Goal: Information Seeking & Learning: Learn about a topic

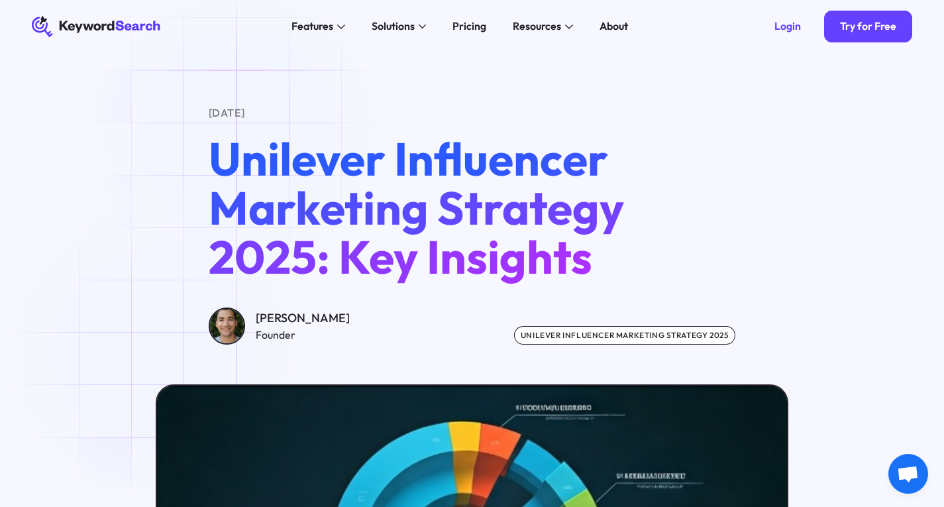
click at [240, 130] on div "[DATE] Unilever Influencer Marketing Strategy 2025: Key Insights [PERSON_NAME] …" at bounding box center [472, 224] width 527 height 239
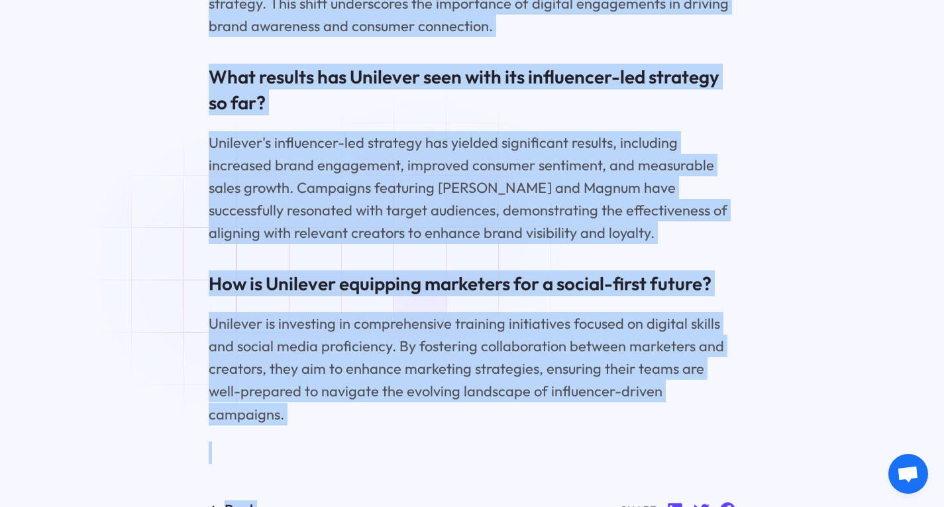
scroll to position [10135, 0]
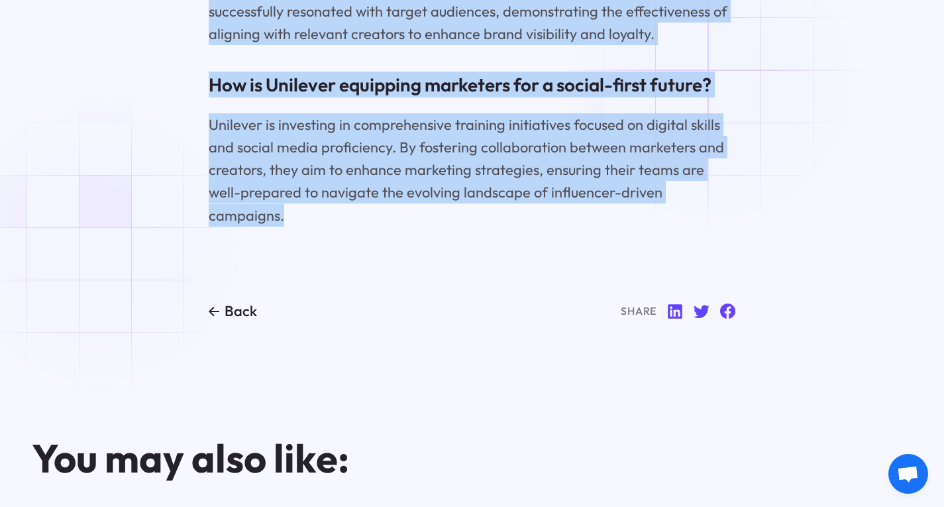
drag, startPoint x: 201, startPoint y: 109, endPoint x: 709, endPoint y: 82, distance: 508.8
copy main "Loremi 46, 0741 Dolorsit Ametconsec Adipiscin Elitsedd 9284: Eiu Temporin Utla …"
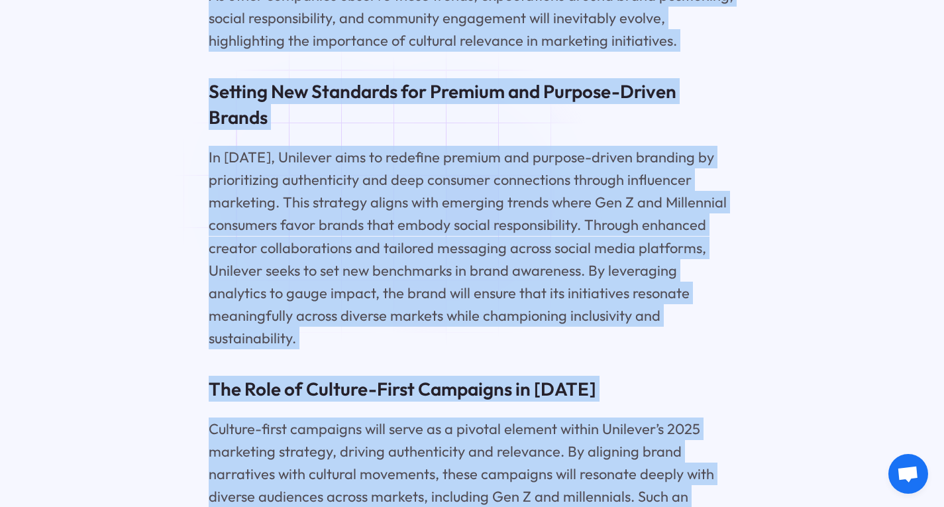
scroll to position [7750, 0]
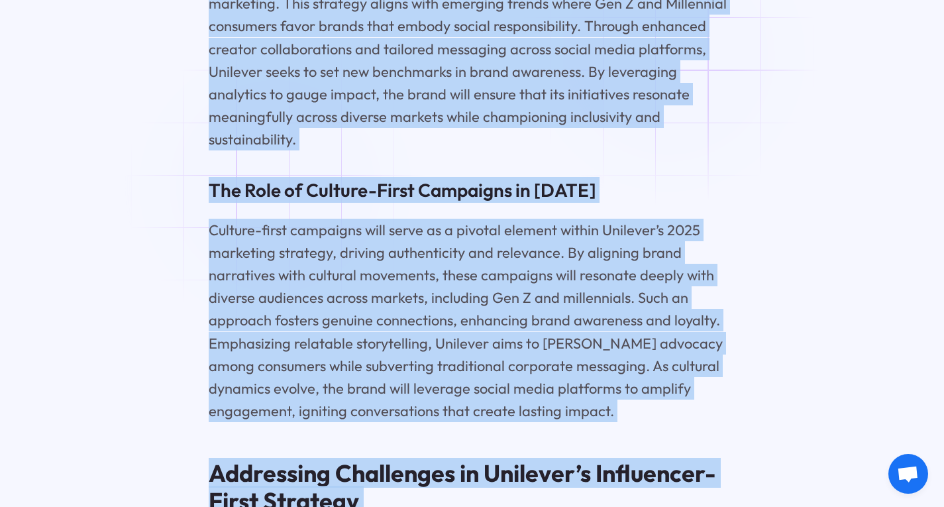
click at [278, 219] on p "Culture-first campaigns will serve as a pivotal element within Unilever’s 2025 …" at bounding box center [472, 320] width 527 height 203
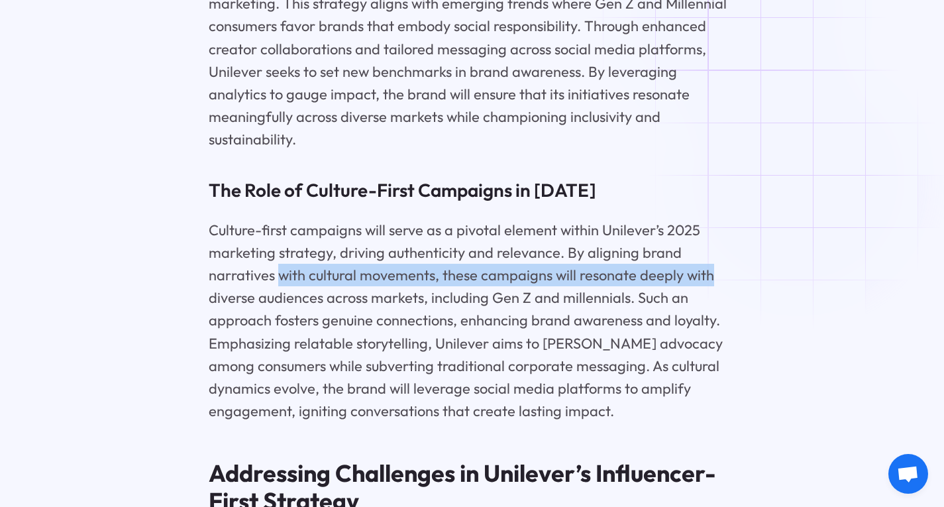
drag, startPoint x: 278, startPoint y: 186, endPoint x: 807, endPoint y: 180, distance: 528.6
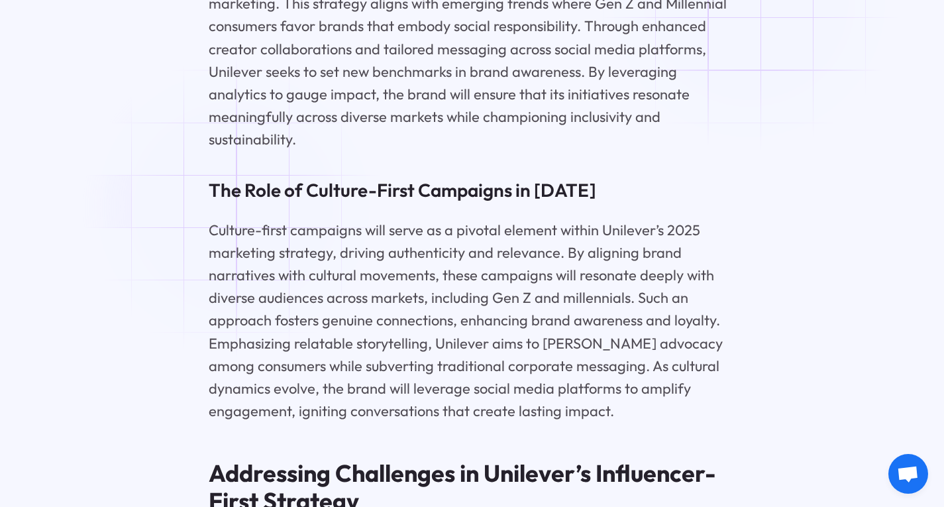
click at [236, 219] on p "Culture-first campaigns will serve as a pivotal element within Unilever’s 2025 …" at bounding box center [472, 320] width 527 height 203
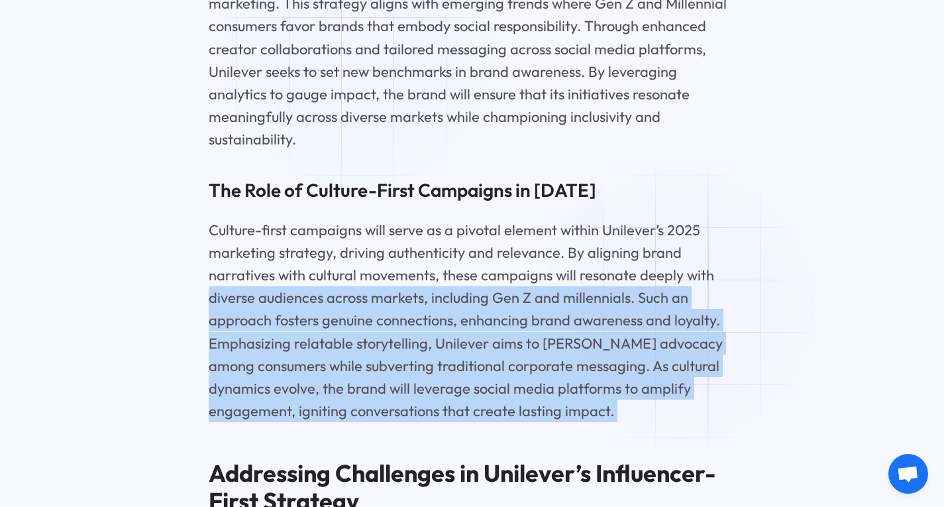
drag, startPoint x: 236, startPoint y: 207, endPoint x: 686, endPoint y: 306, distance: 460.5
click at [686, 306] on p "Culture-first campaigns will serve as a pivotal element within Unilever’s 2025 …" at bounding box center [472, 320] width 527 height 203
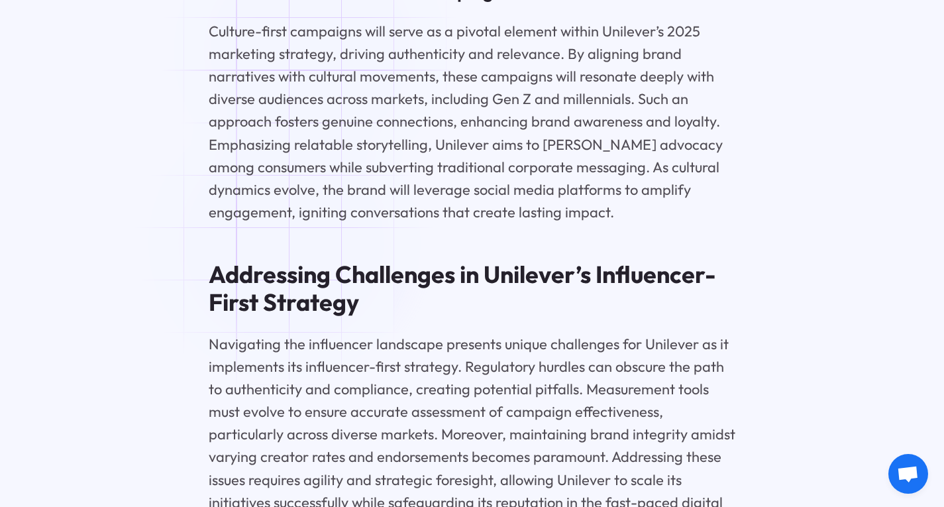
click at [287, 333] on p "Navigating the influencer landscape presents unique challenges for Unilever as …" at bounding box center [472, 434] width 527 height 203
drag, startPoint x: 287, startPoint y: 243, endPoint x: 190, endPoint y: 243, distance: 97.4
click at [218, 333] on p "Navigating the influencer landscape presents unique challenges for Unilever as …" at bounding box center [472, 434] width 527 height 203
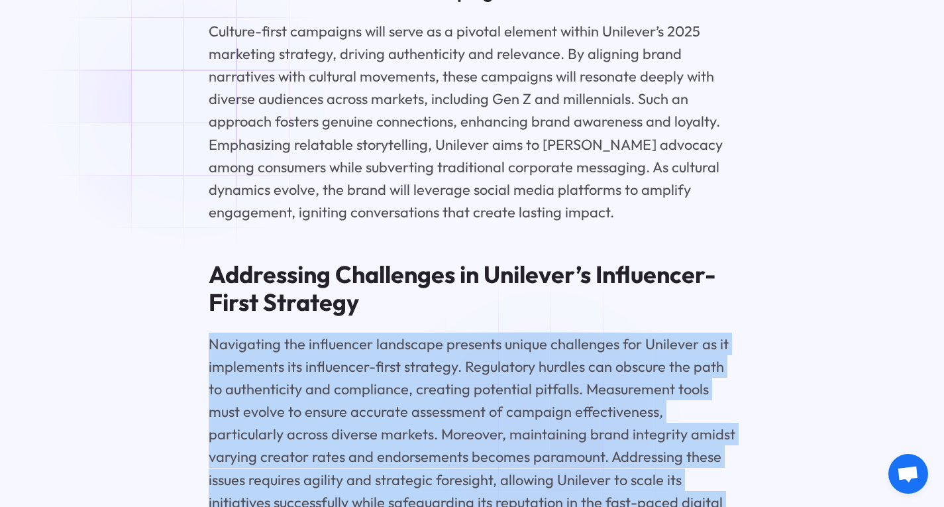
drag, startPoint x: 218, startPoint y: 248, endPoint x: 544, endPoint y: 429, distance: 373.0
click at [544, 429] on p "Navigating the influencer landscape presents unique challenges for Unilever as …" at bounding box center [472, 434] width 527 height 203
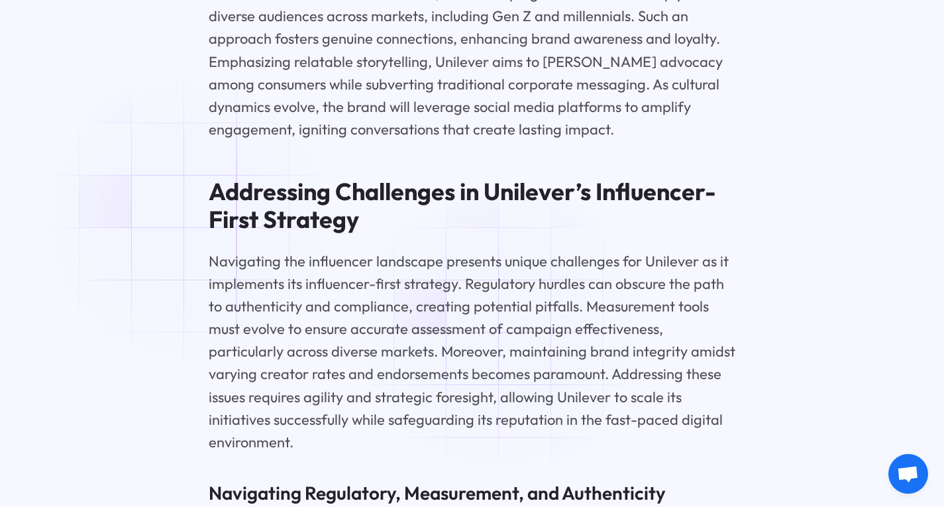
scroll to position [8347, 0]
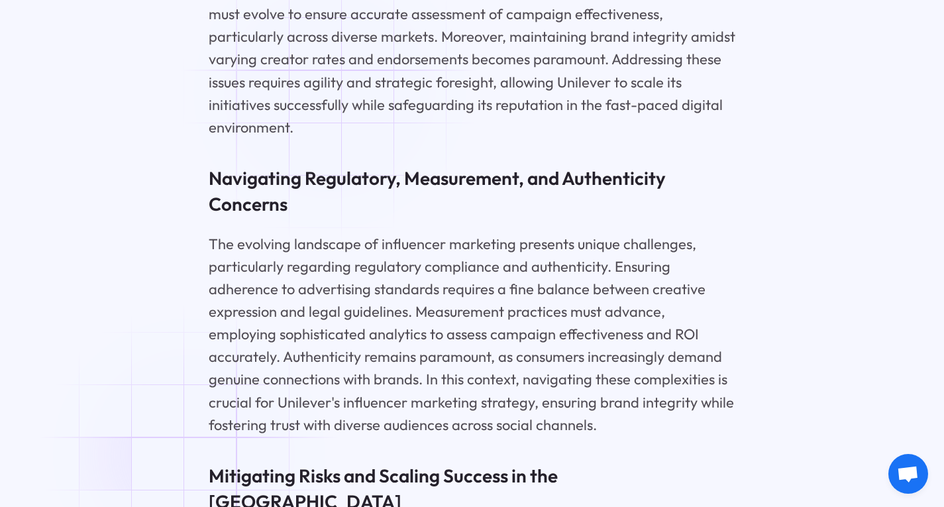
click at [333, 165] on h3 "Navigating Regulatory, Measurement, and Authenticity Concerns" at bounding box center [472, 191] width 527 height 52
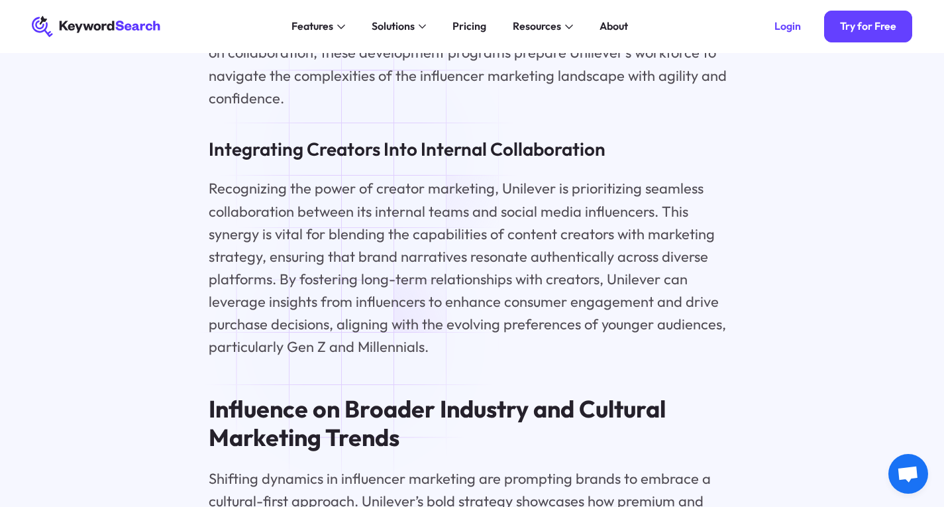
scroll to position [6757, 0]
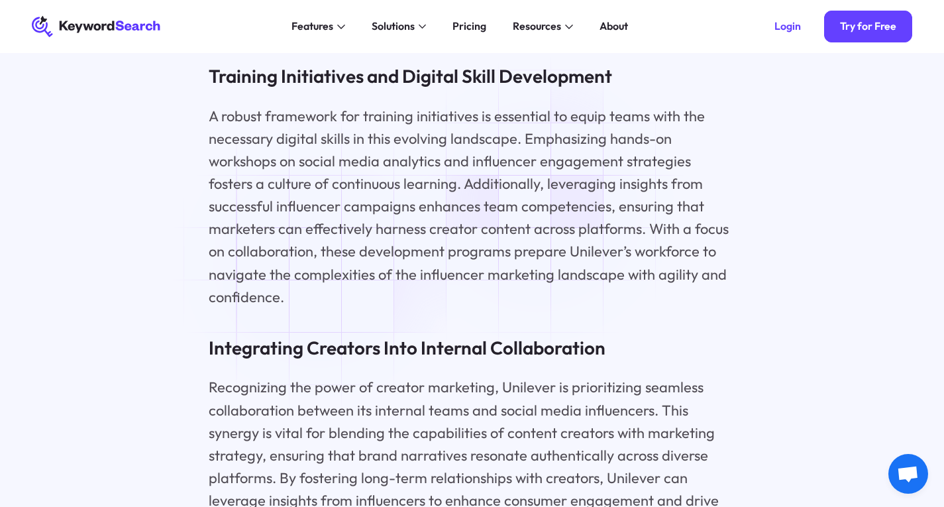
click at [323, 335] on h3 "Integrating Creators Into Internal Collaboration" at bounding box center [472, 348] width 527 height 26
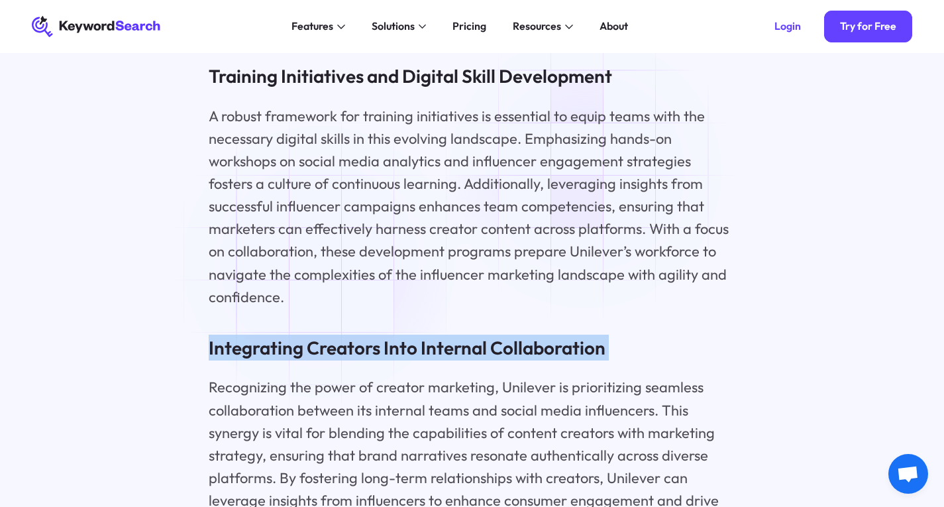
click at [323, 335] on h3 "Integrating Creators Into Internal Collaboration" at bounding box center [472, 348] width 527 height 26
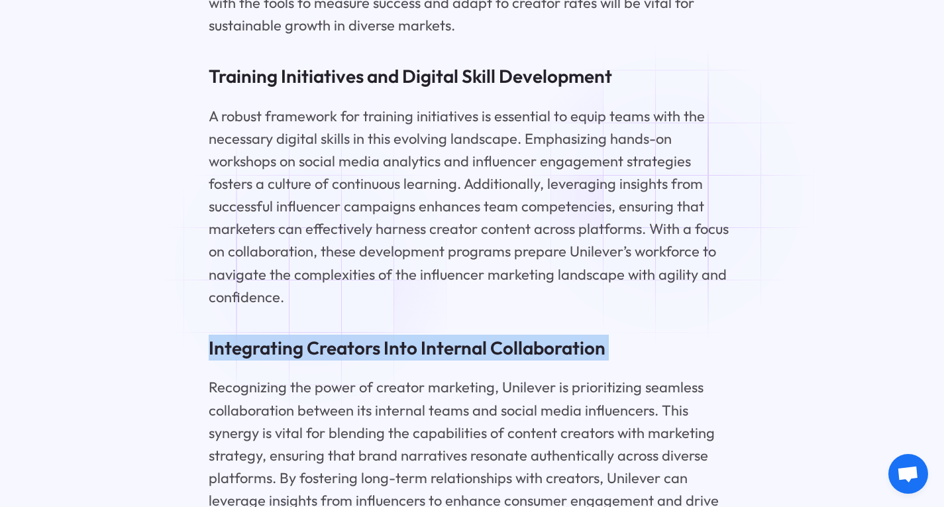
scroll to position [6558, 0]
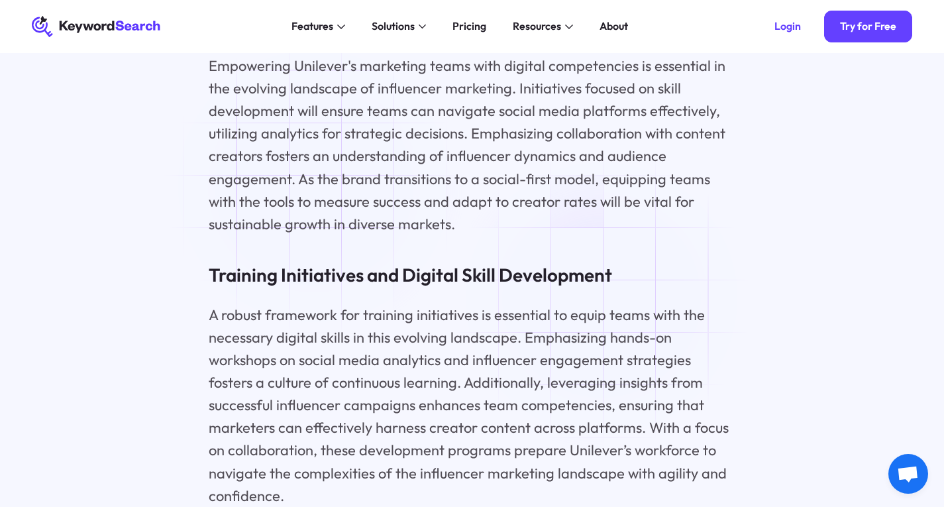
click at [317, 262] on h3 "Training Initiatives and Digital Skill Development" at bounding box center [472, 275] width 527 height 26
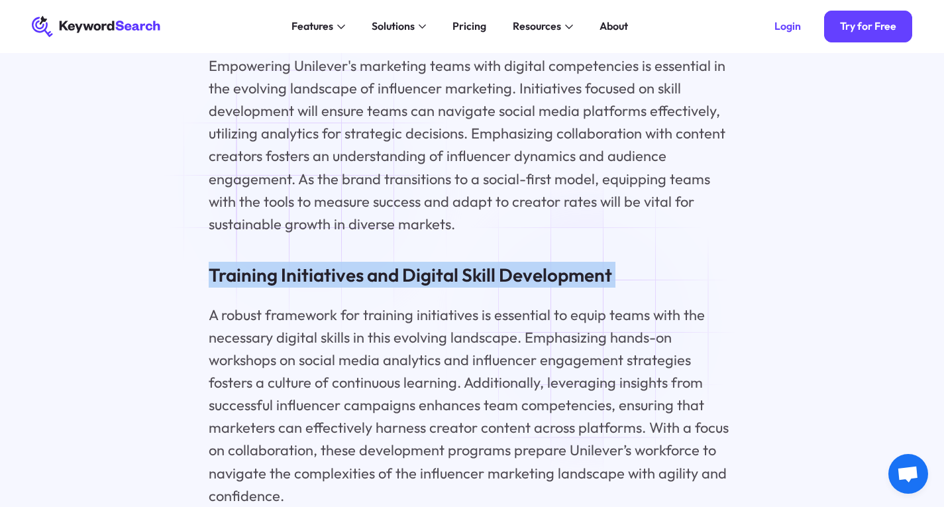
click at [317, 262] on h3 "Training Initiatives and Digital Skill Development" at bounding box center [472, 275] width 527 height 26
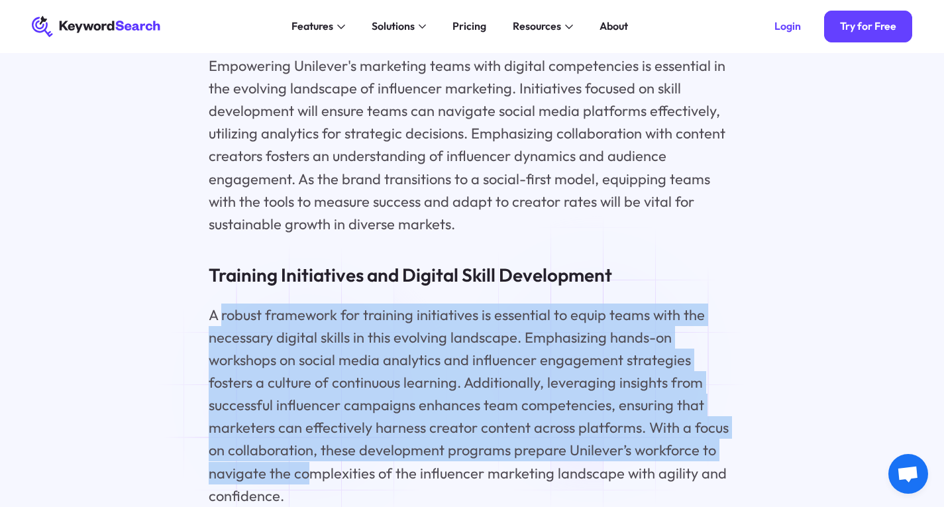
drag, startPoint x: 222, startPoint y: 233, endPoint x: 311, endPoint y: 396, distance: 185.9
click at [311, 396] on p "A robust framework for training initiatives is essential to equip teams with th…" at bounding box center [472, 404] width 527 height 203
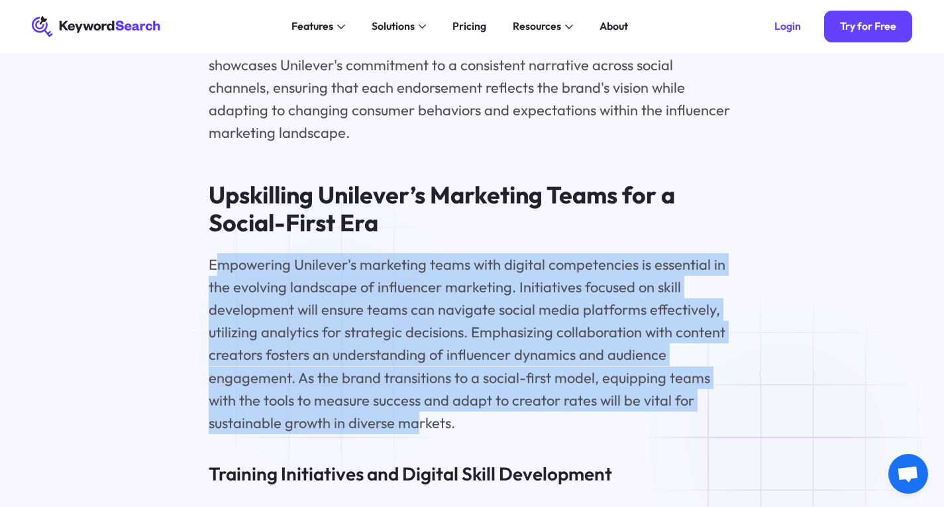
drag, startPoint x: 214, startPoint y: 166, endPoint x: 337, endPoint y: 338, distance: 211.2
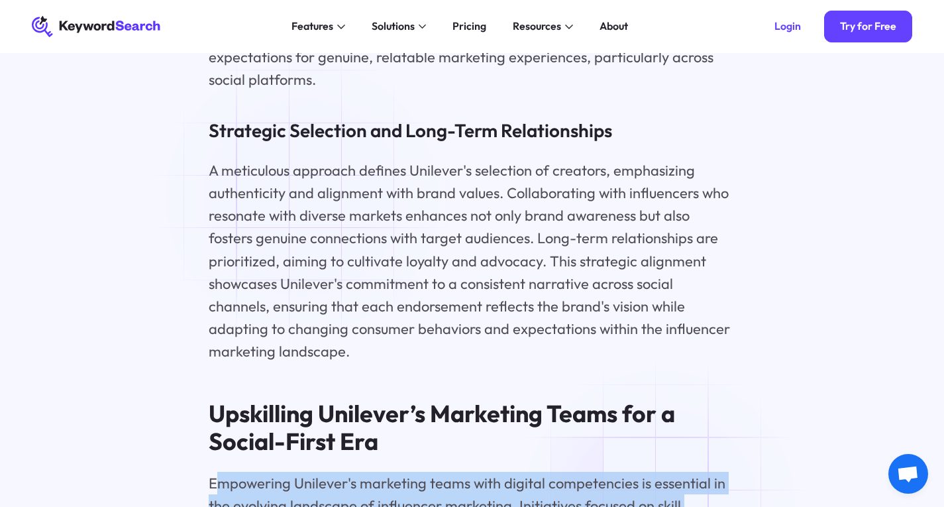
scroll to position [5962, 0]
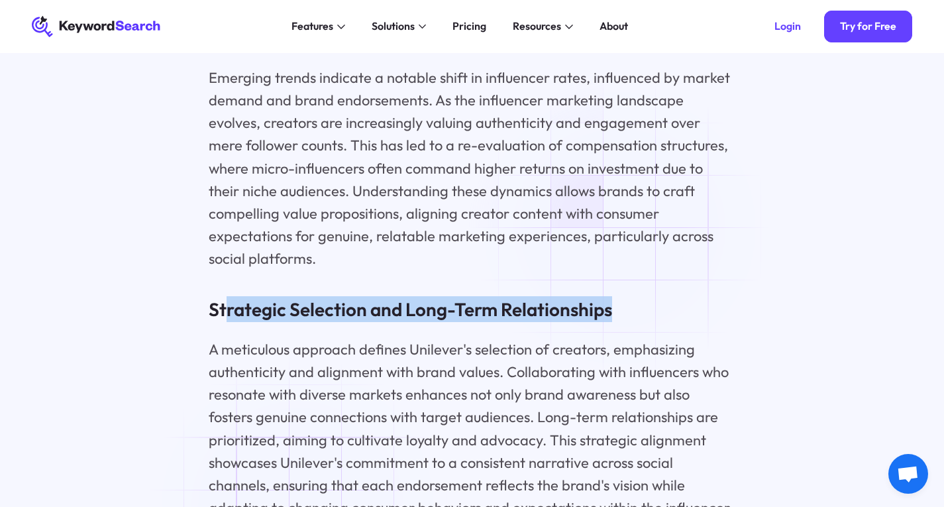
drag, startPoint x: 223, startPoint y: 233, endPoint x: 626, endPoint y: 228, distance: 403.4
click at [626, 296] on h3 "Strategic Selection and Long-Term Relationships" at bounding box center [472, 309] width 527 height 26
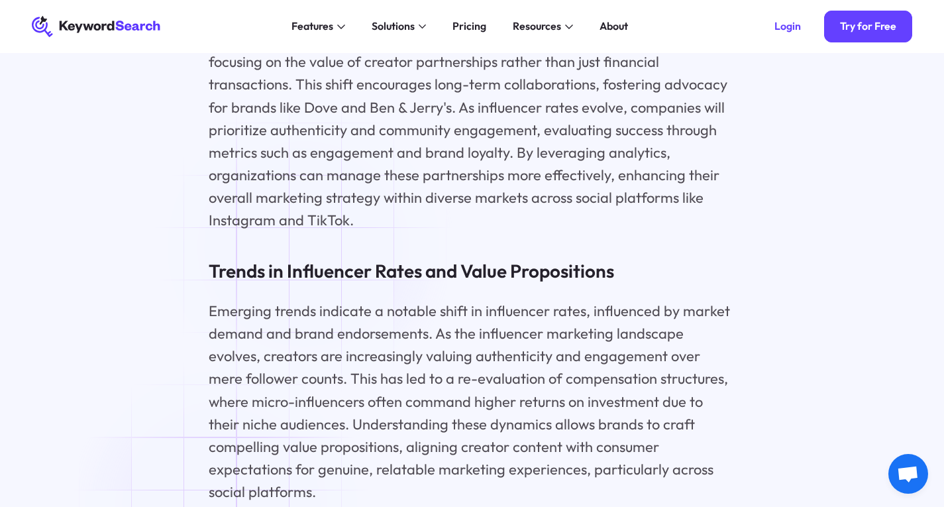
scroll to position [5564, 0]
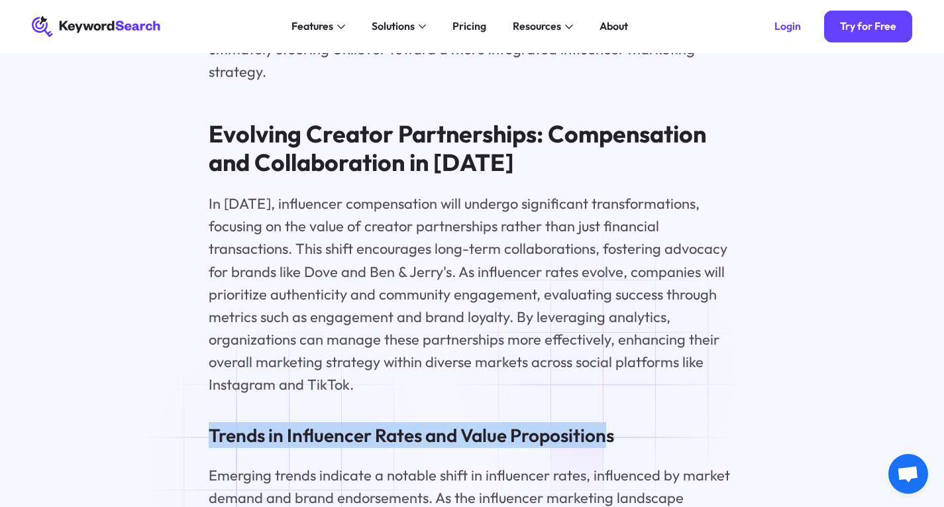
drag, startPoint x: 218, startPoint y: 371, endPoint x: 609, endPoint y: 374, distance: 391.5
click at [609, 422] on h3 "Trends in Influencer Rates and Value Propositions" at bounding box center [472, 435] width 527 height 26
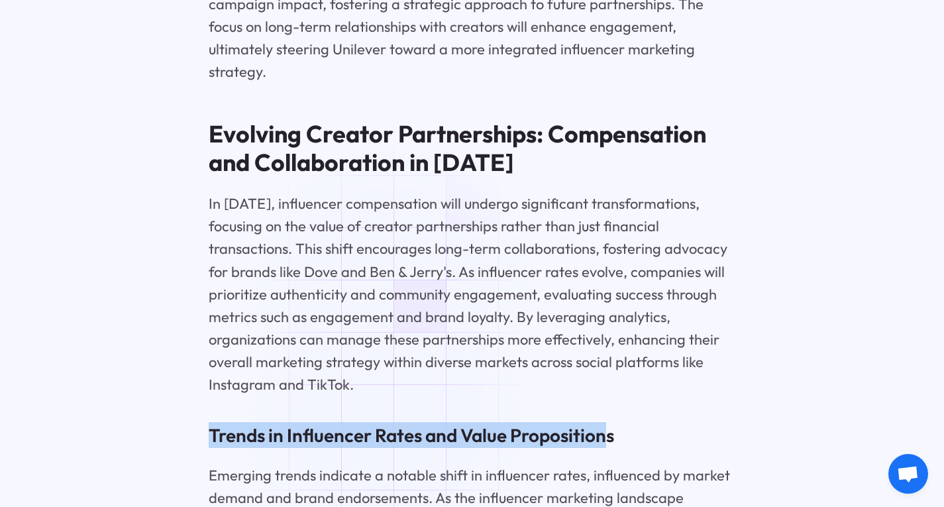
scroll to position [5763, 0]
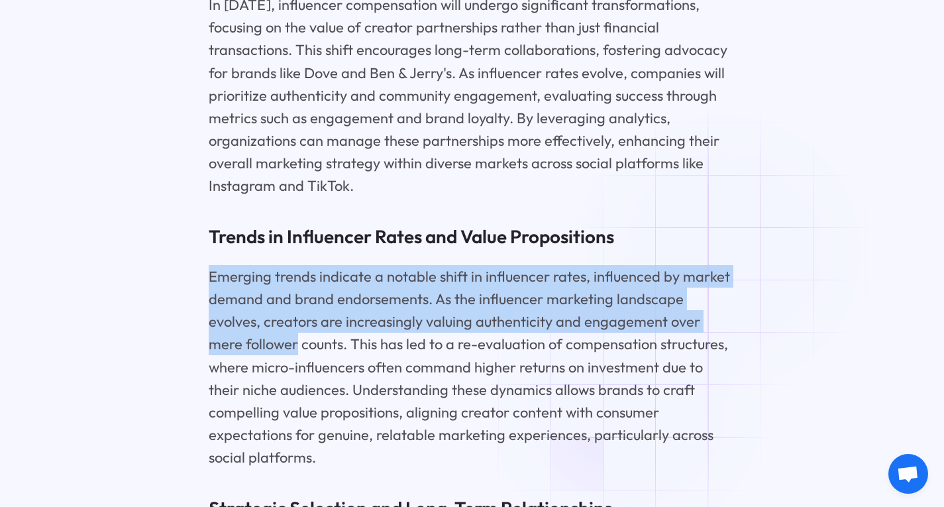
drag, startPoint x: 162, startPoint y: 215, endPoint x: 732, endPoint y: 252, distance: 570.8
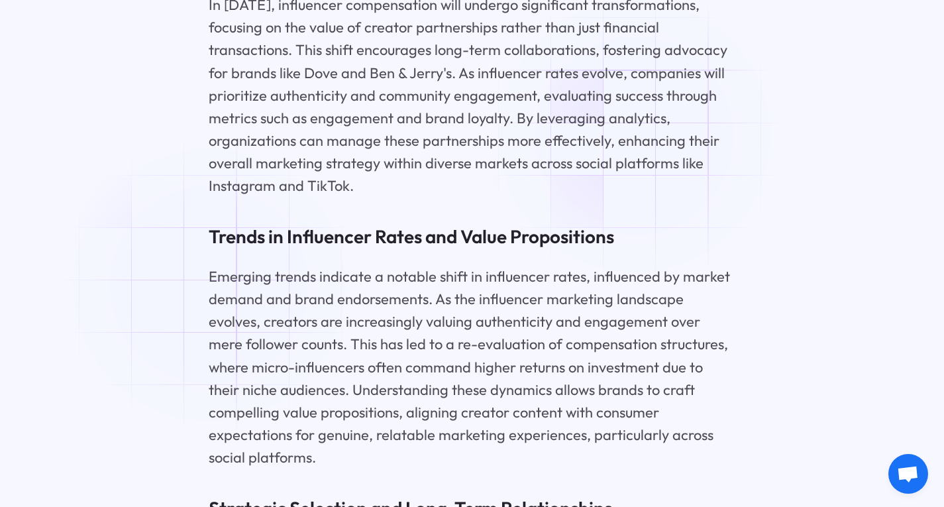
click at [211, 285] on p "Emerging trends indicate a notable shift in influencer rates, influenced by mar…" at bounding box center [472, 366] width 527 height 203
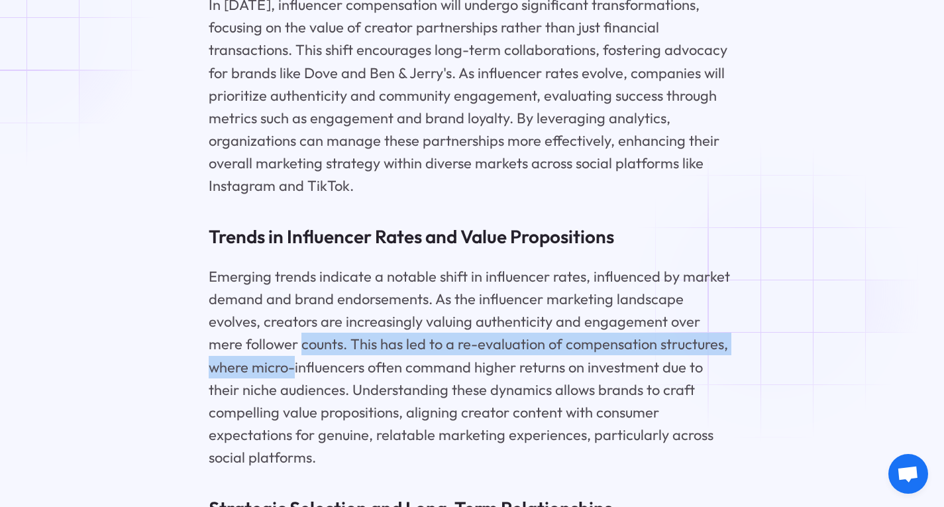
drag, startPoint x: 211, startPoint y: 285, endPoint x: 781, endPoint y: 293, distance: 569.7
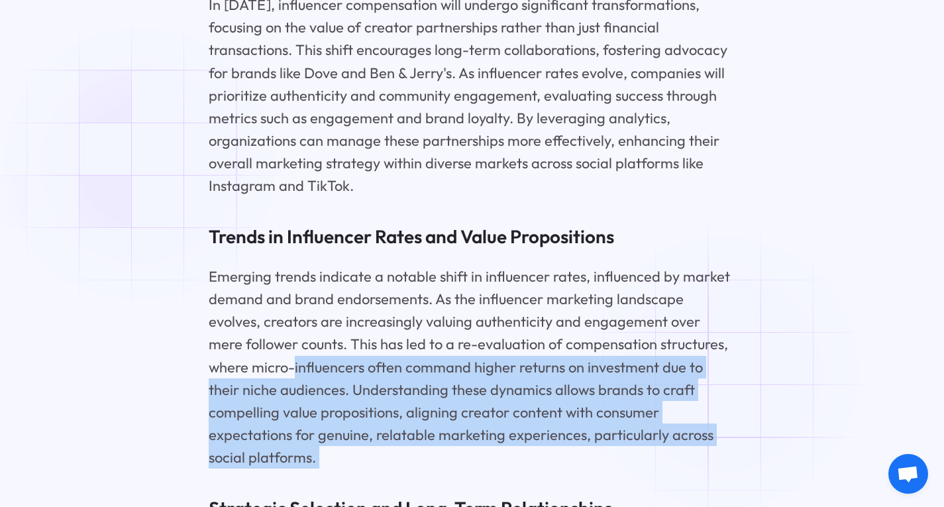
drag, startPoint x: 168, startPoint y: 305, endPoint x: 728, endPoint y: 377, distance: 565.0
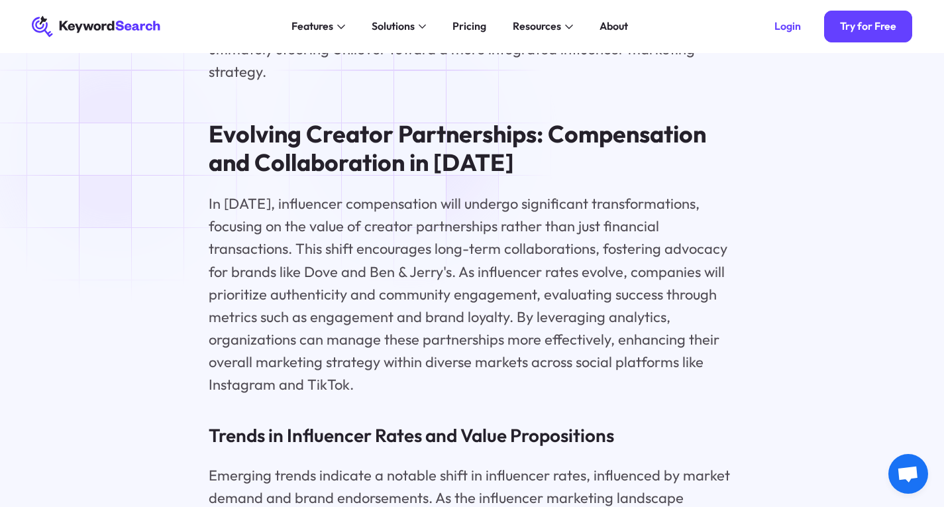
click at [411, 192] on p "In [DATE], influencer compensation will undergo significant transformations, fo…" at bounding box center [472, 293] width 527 height 203
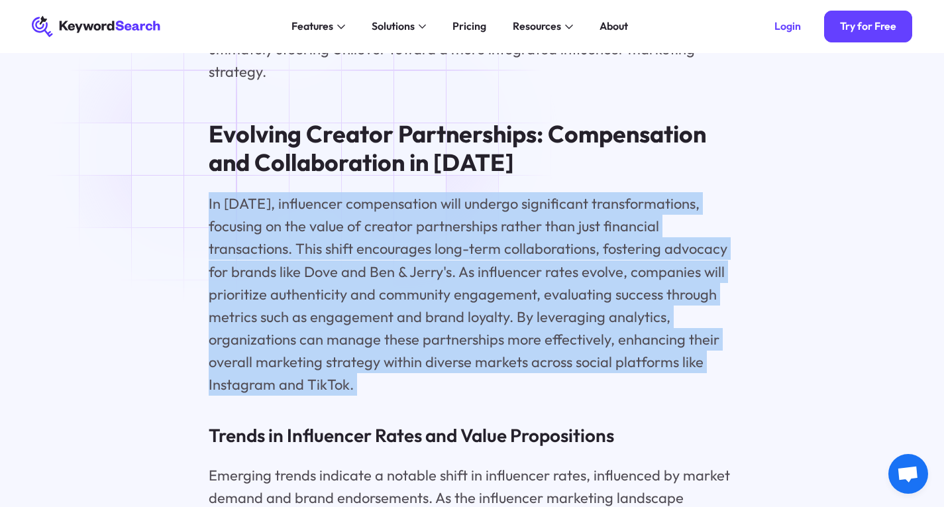
click at [411, 192] on p "In [DATE], influencer compensation will undergo significant transformations, fo…" at bounding box center [472, 293] width 527 height 203
click at [210, 127] on div "Unilever Influencer Marketing Strategy 2025: Key Insights Key Highlights Unilev…" at bounding box center [472, 28] width 527 height 9614
drag, startPoint x: 210, startPoint y: 127, endPoint x: 427, endPoint y: 331, distance: 297.1
click at [427, 331] on div "Unilever Influencer Marketing Strategy 2025: Key Insights Key Highlights Unilev…" at bounding box center [472, 28] width 527 height 9614
click at [427, 331] on p "In [DATE], influencer compensation will undergo significant transformations, fo…" at bounding box center [472, 293] width 527 height 203
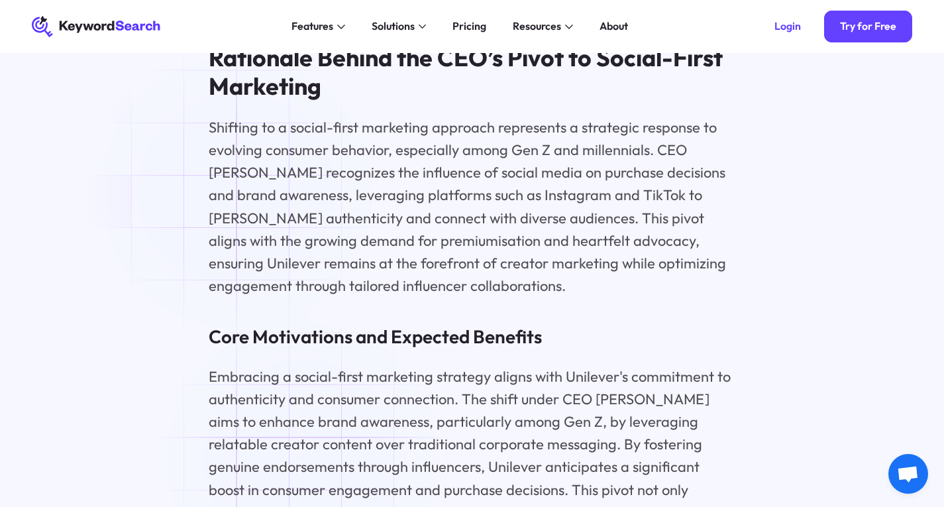
scroll to position [3776, 0]
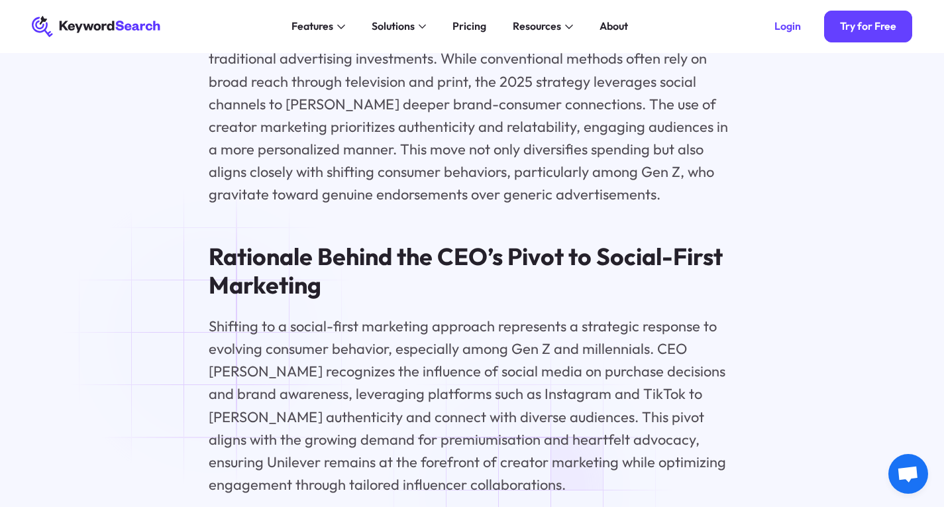
click at [215, 335] on p "Shifting to a social-first marketing approach represents a strategic response t…" at bounding box center [472, 405] width 527 height 181
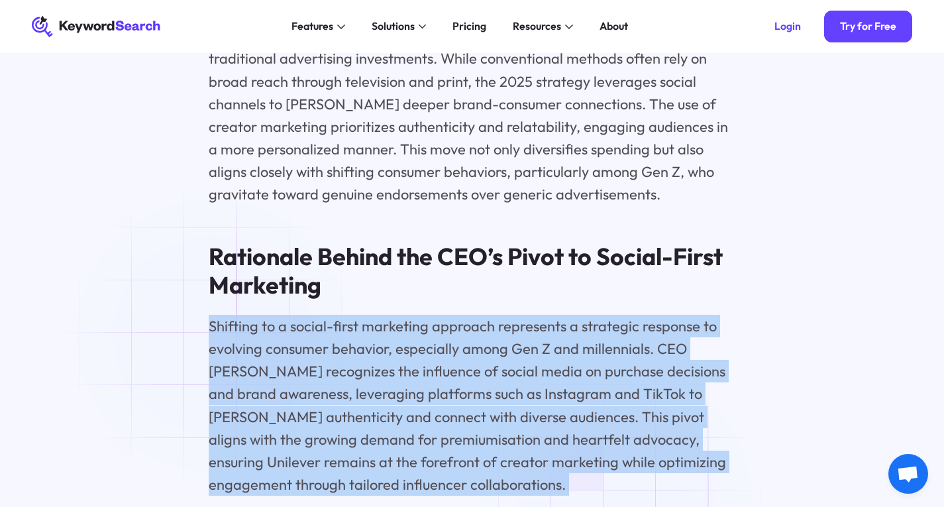
click at [215, 335] on p "Shifting to a social-first marketing approach represents a strategic response t…" at bounding box center [472, 405] width 527 height 181
click at [399, 350] on p "Shifting to a social-first marketing approach represents a strategic response t…" at bounding box center [472, 405] width 527 height 181
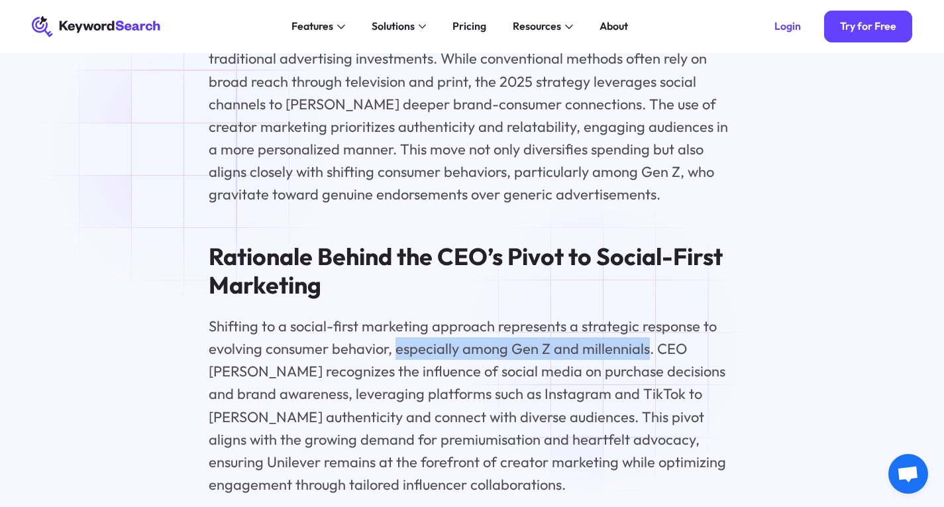
drag, startPoint x: 399, startPoint y: 350, endPoint x: 616, endPoint y: 347, distance: 216.6
click at [616, 347] on p "Shifting to a social-first marketing approach represents a strategic response t…" at bounding box center [472, 405] width 527 height 181
